Goal: Contribute content

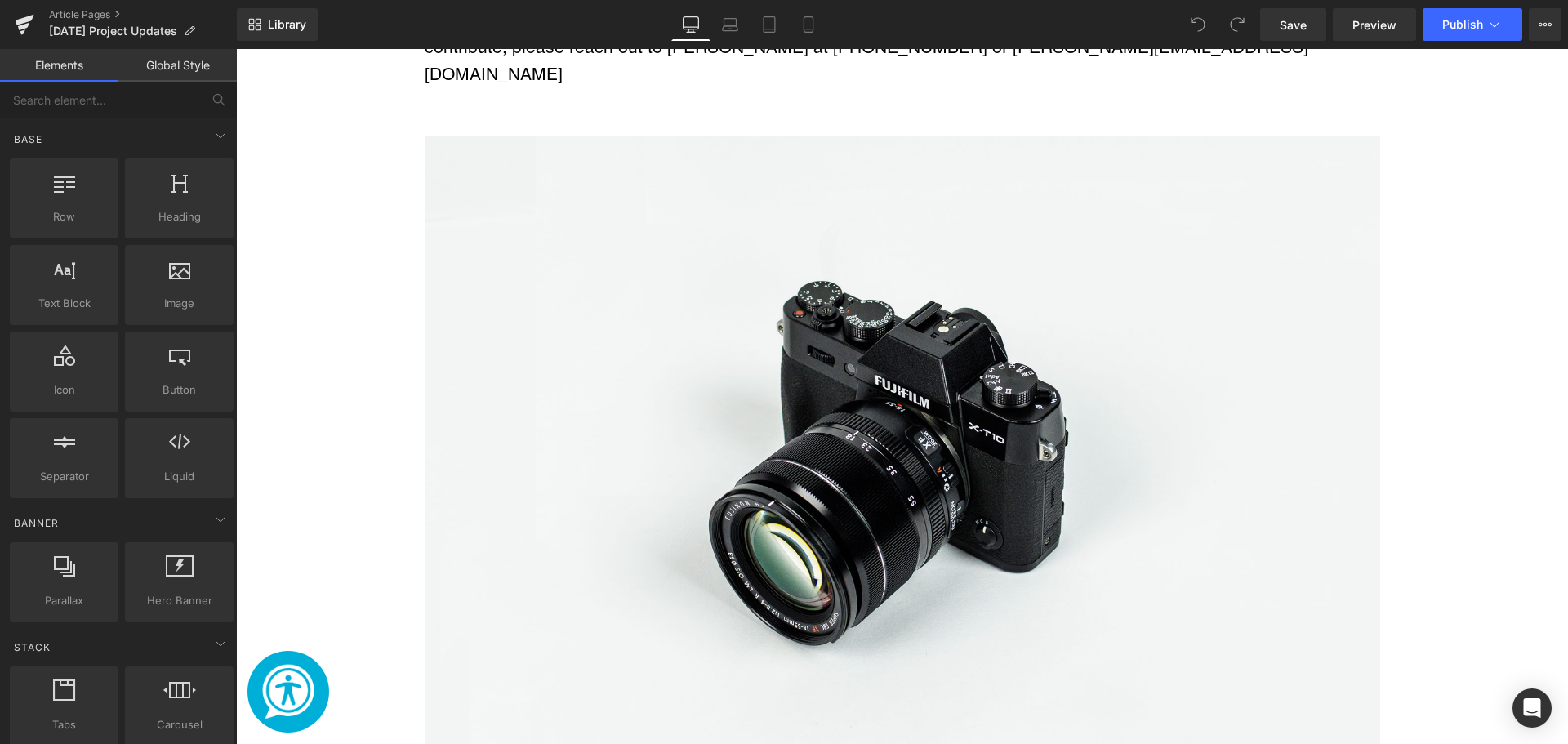
scroll to position [1797, 0]
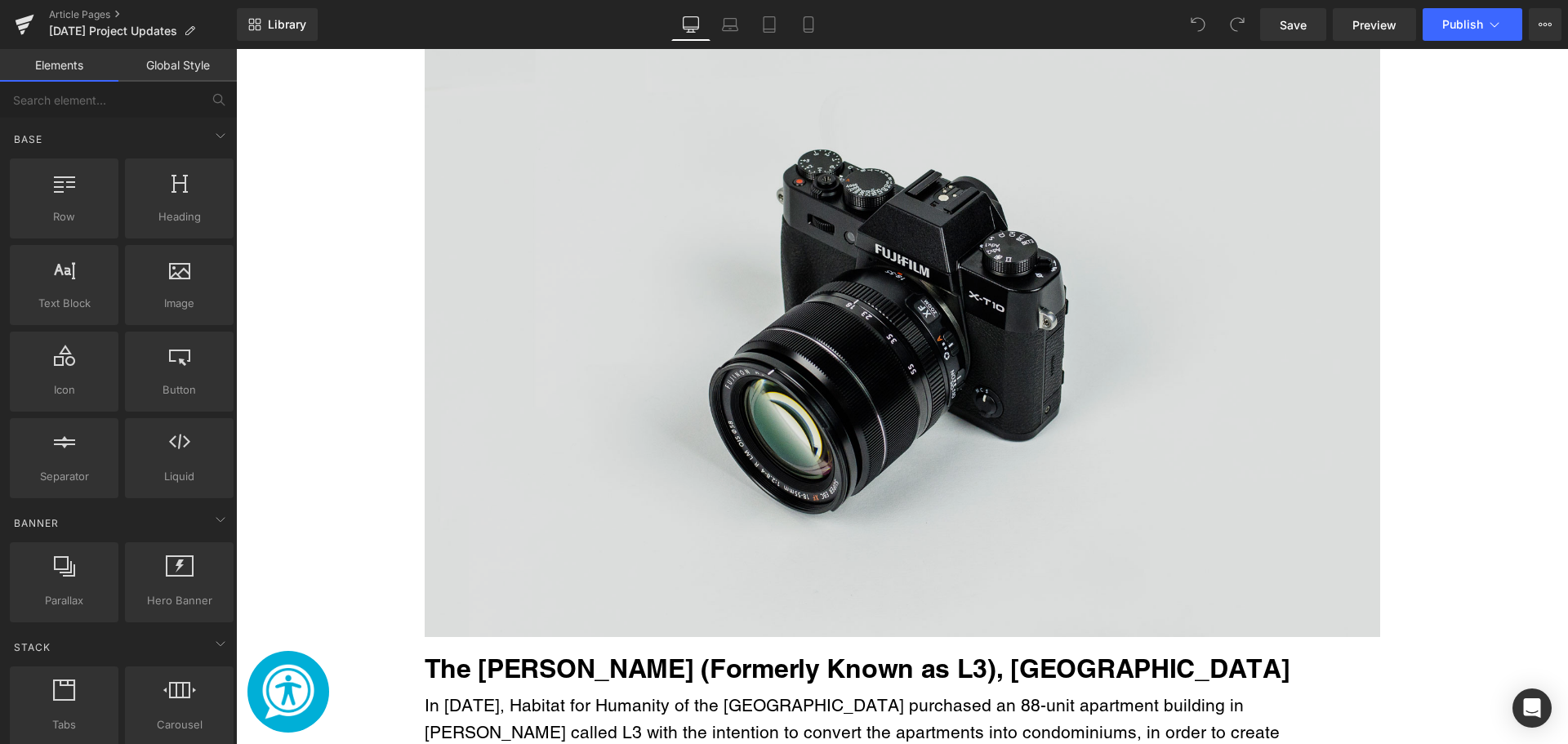
drag, startPoint x: 843, startPoint y: 361, endPoint x: 545, endPoint y: 357, distance: 298.0
click at [843, 361] on img "Main content" at bounding box center [902, 320] width 956 height 634
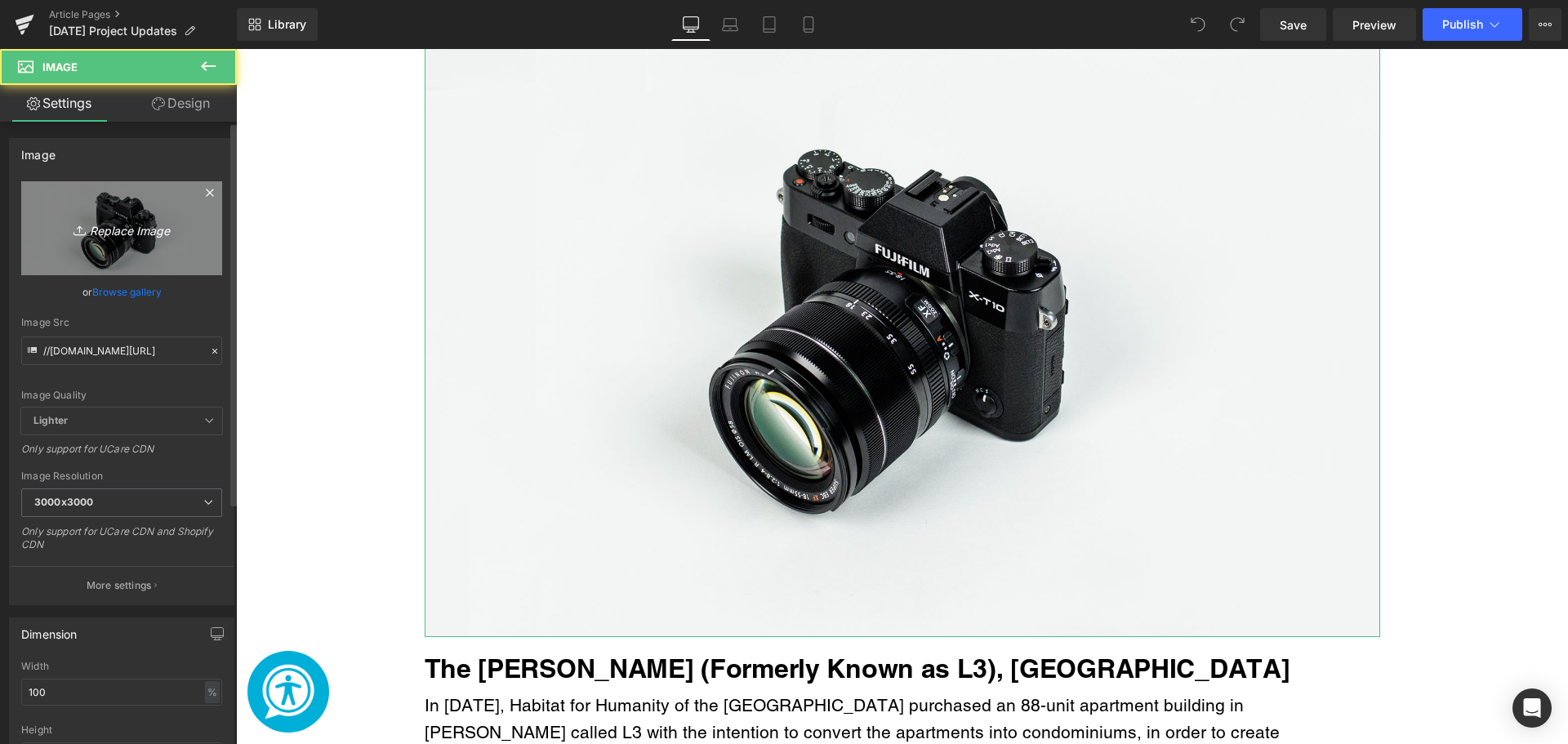
click at [113, 204] on link "Replace Image" at bounding box center [121, 228] width 201 height 94
type input "C:\fakepath\Welcome Home! (40).png"
